Goal: Transaction & Acquisition: Subscribe to service/newsletter

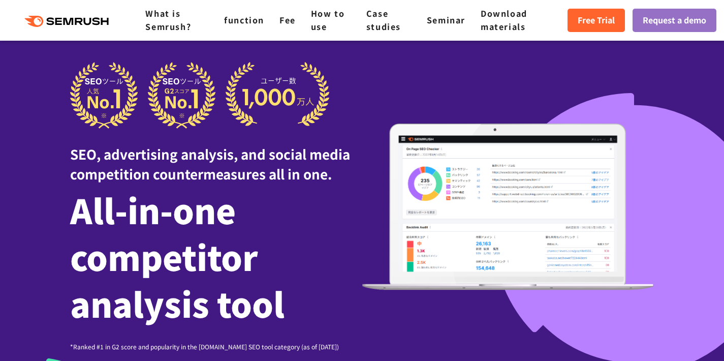
scroll to position [16, 0]
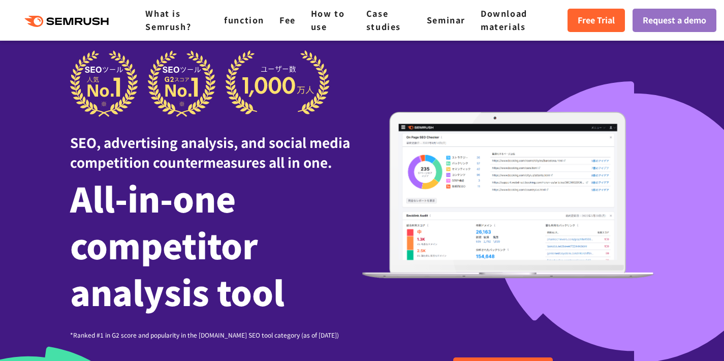
click at [493, 66] on div "SEO, advertising analysis, and social media competition countermeasures all in …" at bounding box center [362, 194] width 584 height 289
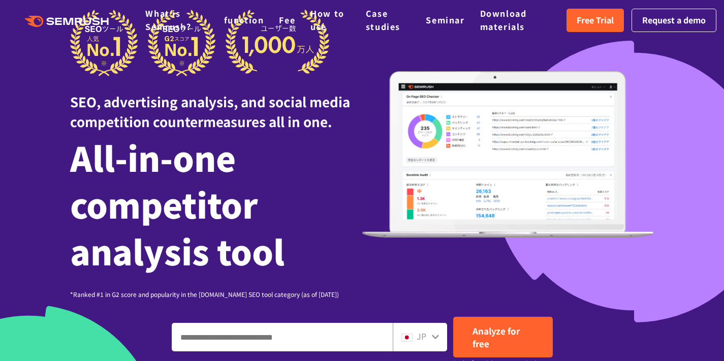
scroll to position [0, 0]
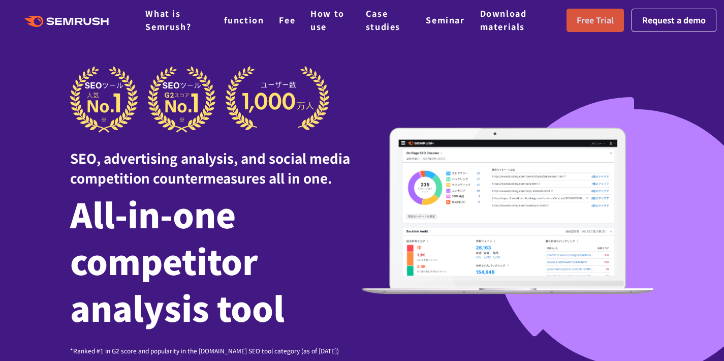
click at [589, 19] on font "Free Trial" at bounding box center [595, 20] width 37 height 12
click at [590, 21] on font "Free Trial" at bounding box center [595, 20] width 37 height 12
